Goal: Use online tool/utility: Utilize a website feature to perform a specific function

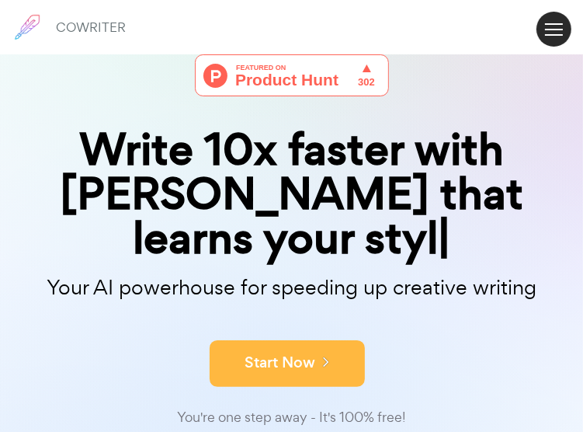
click at [300, 340] on button "Start Now" at bounding box center [287, 363] width 155 height 47
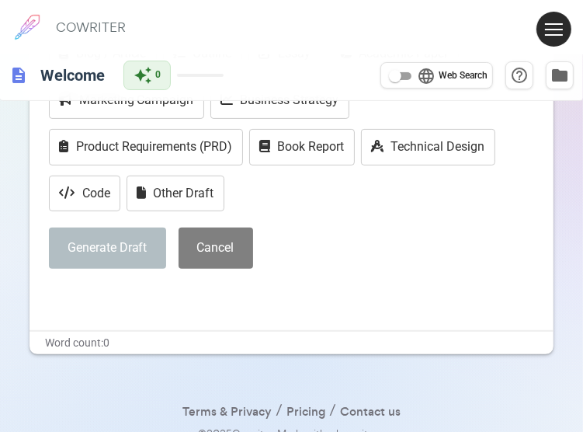
scroll to position [193, 0]
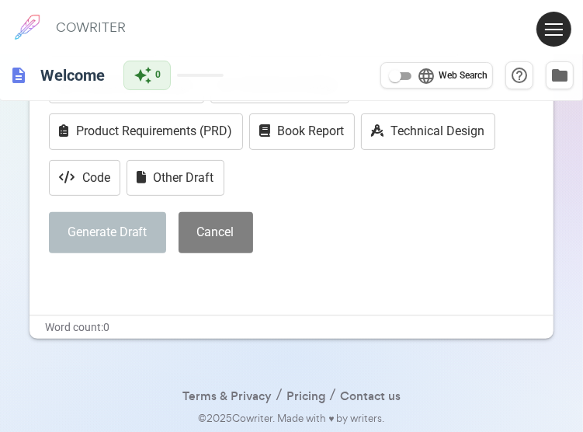
click at [98, 290] on p "﻿" at bounding box center [292, 281] width 486 height 23
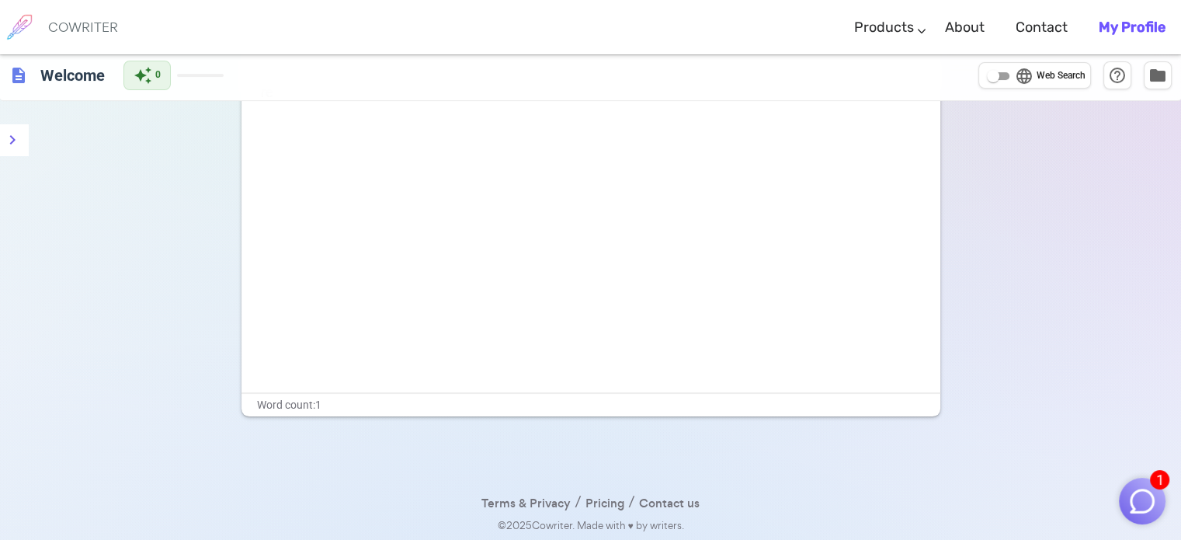
scroll to position [0, 0]
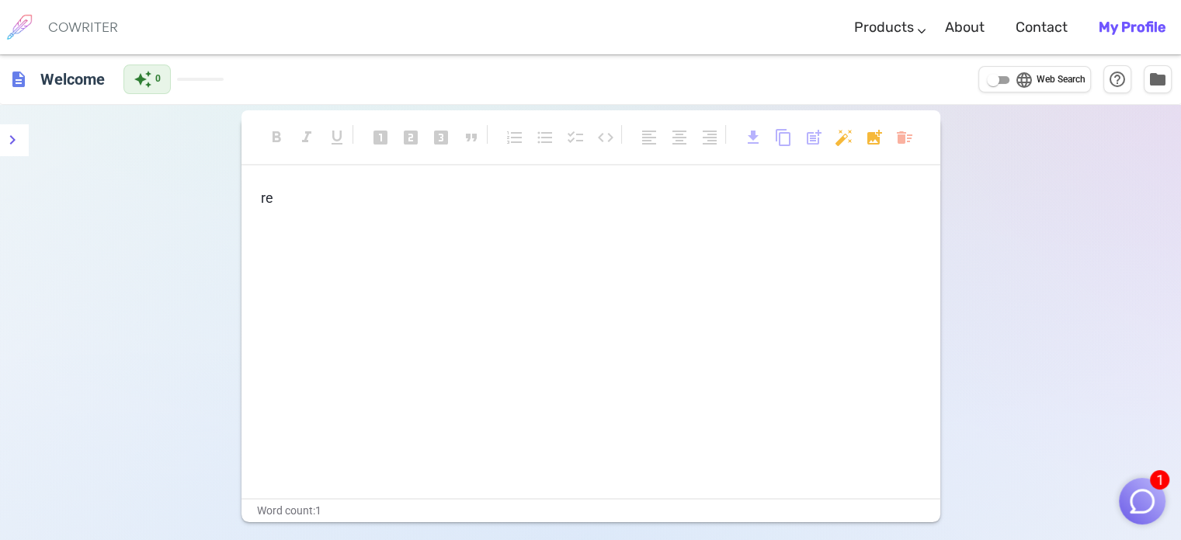
click at [280, 190] on p "re" at bounding box center [591, 198] width 660 height 23
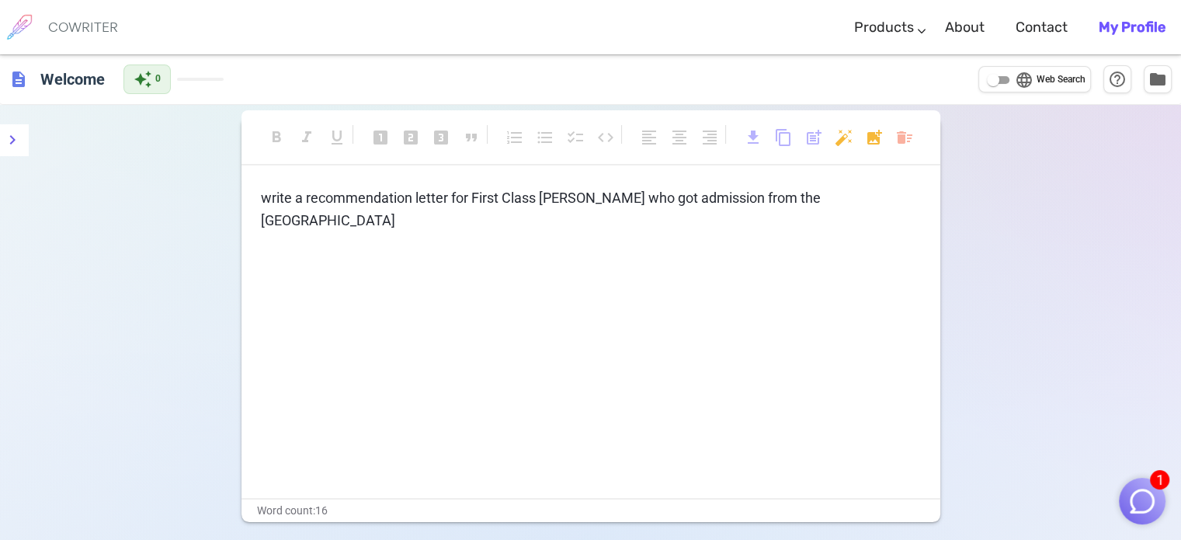
click at [594, 197] on span "write a recommendation letter for First Class [PERSON_NAME] who got admission f…" at bounding box center [542, 208] width 563 height 39
click at [594, 224] on p "write a recommendation letter for First Class [PERSON_NAME], she was offer of p…" at bounding box center [591, 209] width 660 height 45
click at [261, 200] on span "write a recommendation letter for First Class [PERSON_NAME], she was offer of p…" at bounding box center [581, 208] width 640 height 39
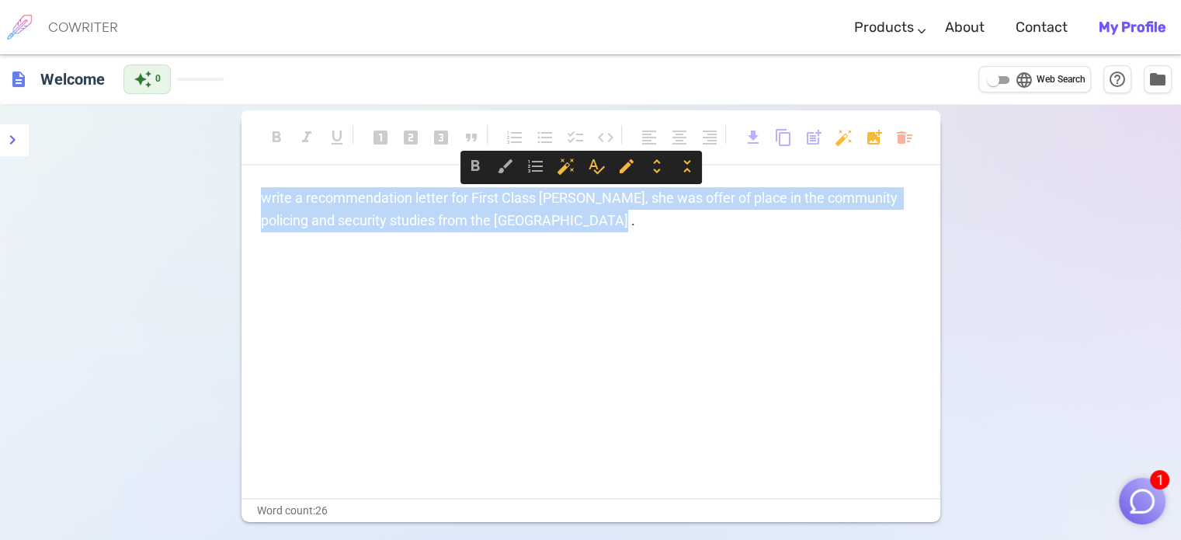
drag, startPoint x: 261, startPoint y: 200, endPoint x: 603, endPoint y: 228, distance: 342.8
click at [594, 228] on p "write a recommendation letter for First Class [PERSON_NAME], she was offer of p…" at bounding box center [591, 209] width 660 height 45
copy span "write a recommendation letter for First Class [PERSON_NAME], she was offer of p…"
